Goal: Information Seeking & Learning: Understand process/instructions

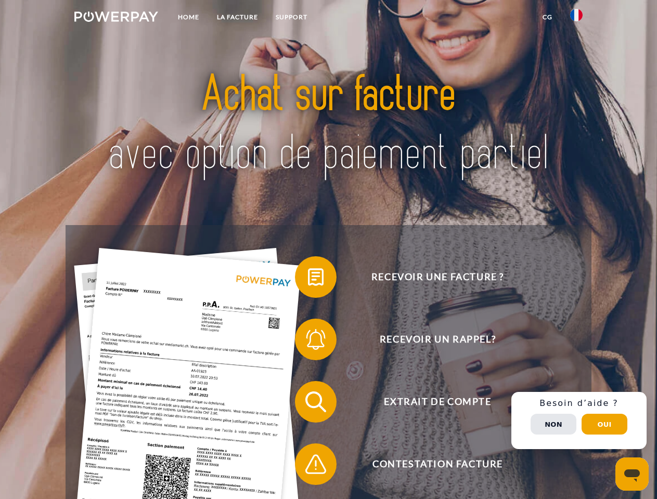
click at [116, 18] on img at bounding box center [116, 16] width 84 height 10
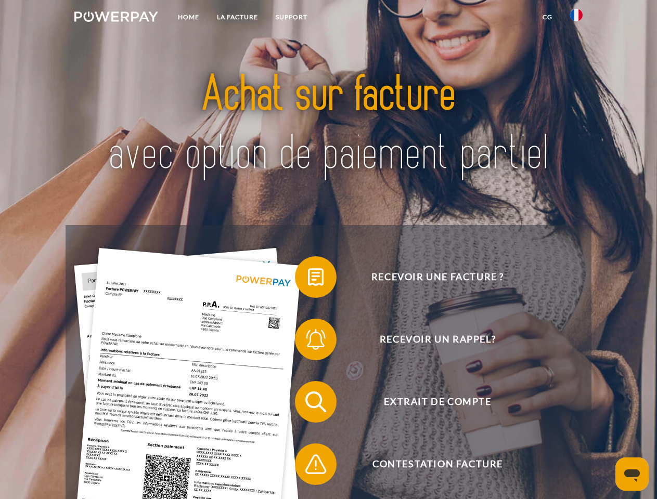
click at [576, 18] on img at bounding box center [576, 15] width 12 height 12
click at [547, 17] on link "CG" at bounding box center [547, 17] width 28 height 19
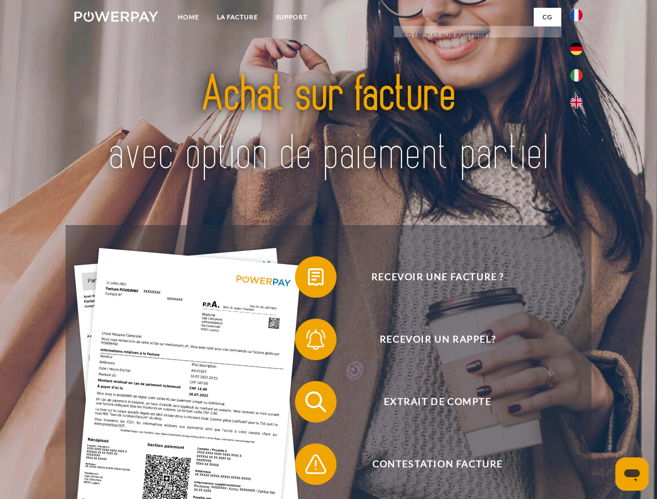
click at [308, 279] on span at bounding box center [300, 277] width 52 height 52
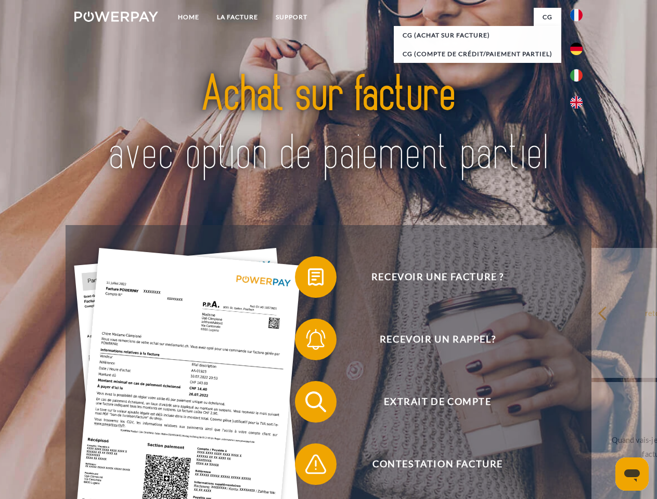
click at [308, 342] on span at bounding box center [300, 340] width 52 height 52
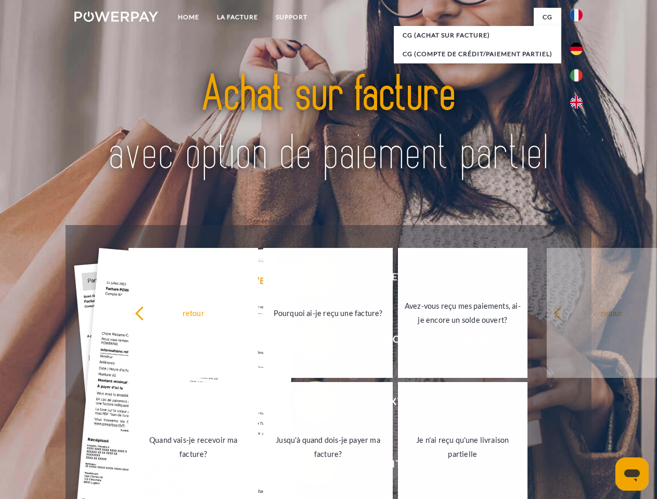
click at [308, 404] on link "Jusqu'à quand dois-je payer ma facture?" at bounding box center [327, 447] width 129 height 130
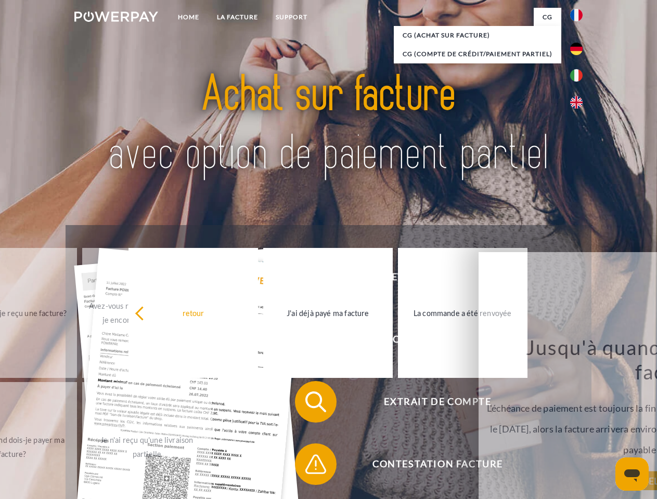
click at [308, 466] on span at bounding box center [300, 464] width 52 height 52
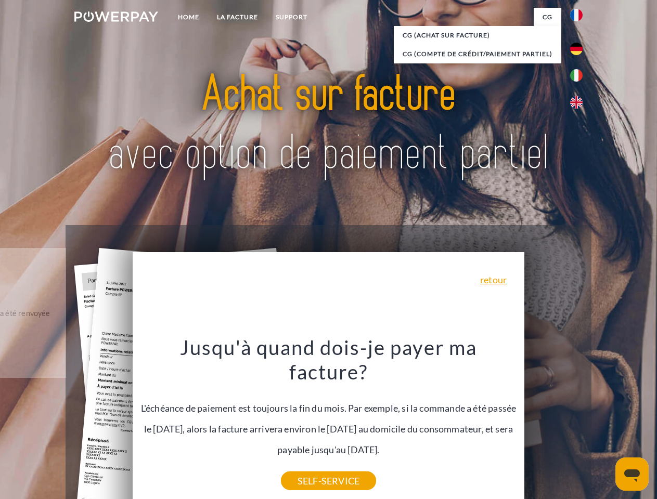
click at [579, 421] on div "Recevoir une facture ? Recevoir un rappel? Extrait de compte retour" at bounding box center [328, 433] width 525 height 416
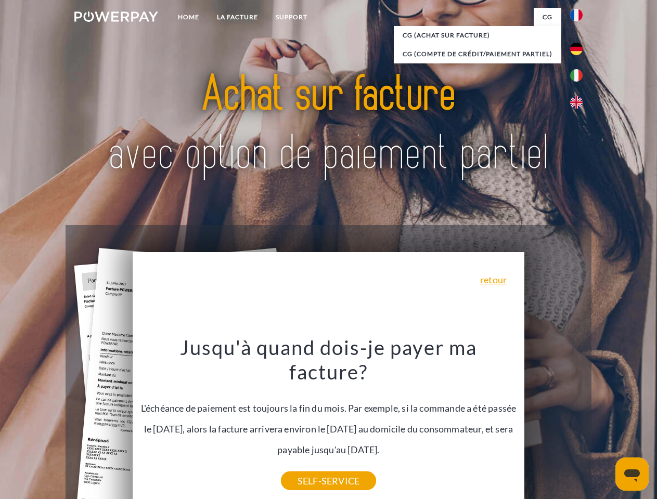
click at [553, 423] on span "Extrait de compte" at bounding box center [437, 402] width 255 height 42
click at [604, 424] on header "Home LA FACTURE Support" at bounding box center [328, 359] width 657 height 718
